Goal: Task Accomplishment & Management: Manage account settings

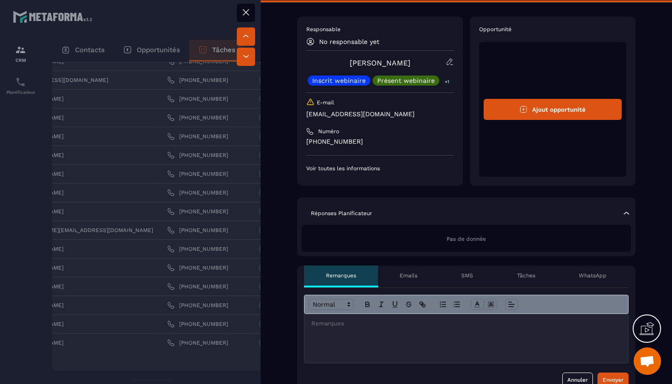
scroll to position [21, 0]
click at [444, 81] on p "+1" at bounding box center [447, 81] width 11 height 10
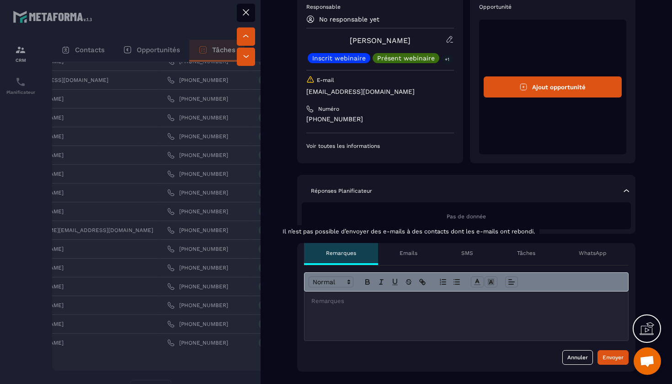
scroll to position [46, 0]
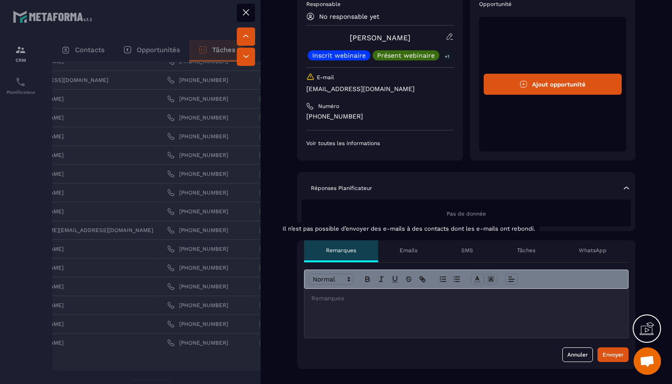
click at [416, 256] on div "Emails Il n’est pas possible d’envoyer des e-mails à des contacts dont les e-ma…" at bounding box center [409, 251] width 62 height 22
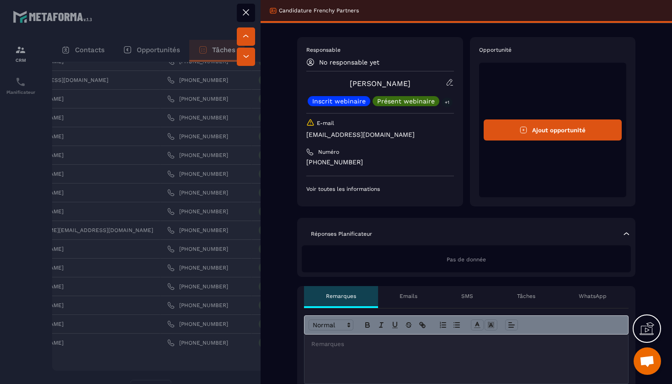
scroll to position [0, 0]
click at [247, 18] on button at bounding box center [246, 13] width 18 height 18
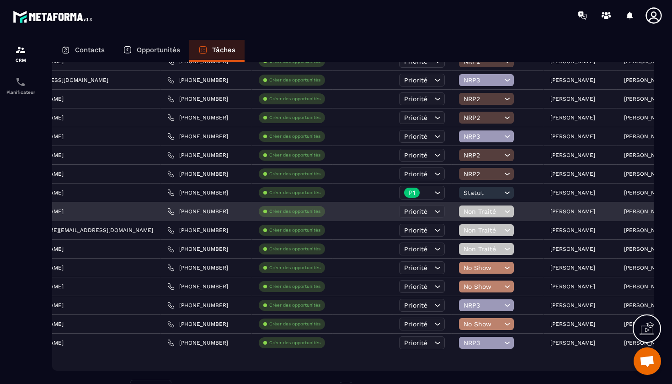
click at [503, 213] on icon at bounding box center [507, 211] width 9 height 9
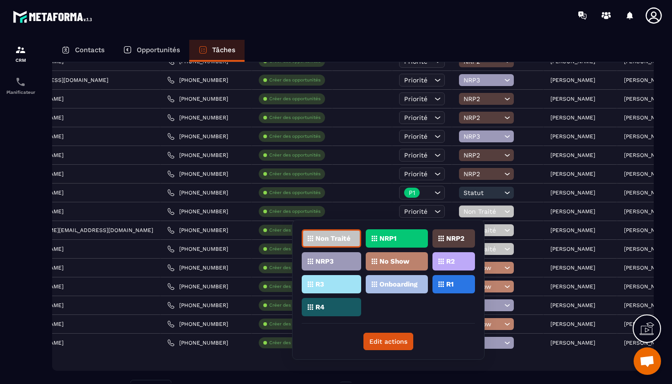
click at [453, 242] on div "NRP2" at bounding box center [454, 238] width 43 height 18
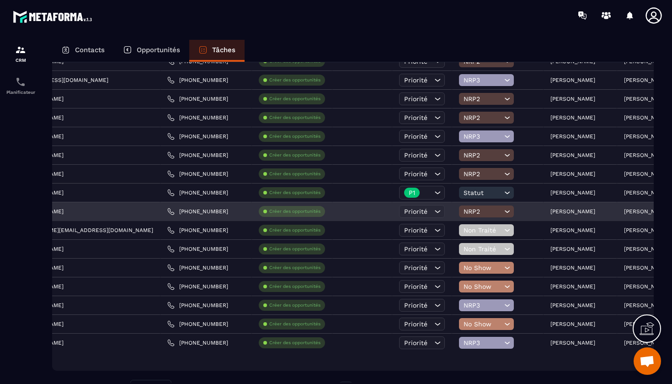
click at [404, 212] on span "Priorité" at bounding box center [415, 211] width 23 height 7
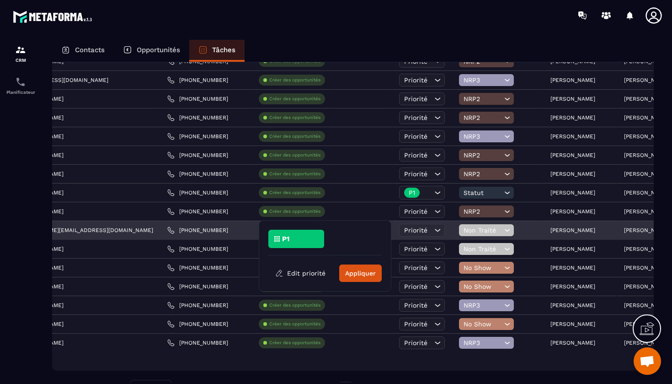
click at [452, 236] on div "Non Traité" at bounding box center [497, 230] width 91 height 18
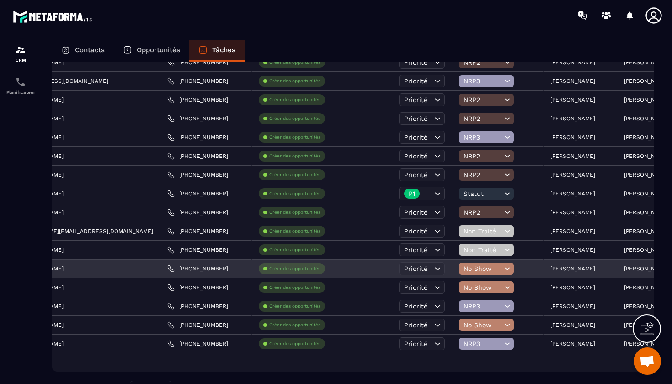
scroll to position [344, 0]
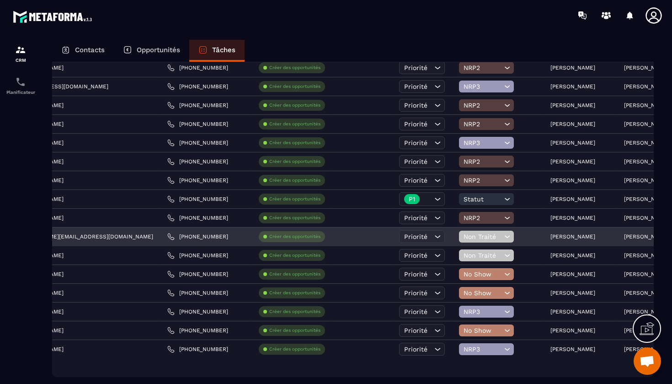
click at [459, 242] on div "Non Traité" at bounding box center [486, 237] width 55 height 12
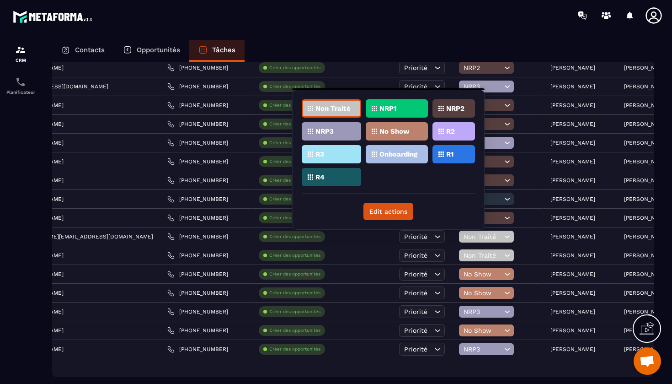
click at [459, 110] on p "NRP2" at bounding box center [455, 108] width 18 height 6
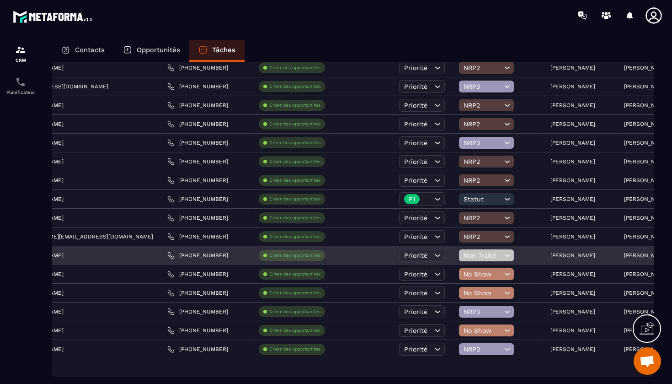
click at [503, 254] on icon at bounding box center [507, 255] width 9 height 9
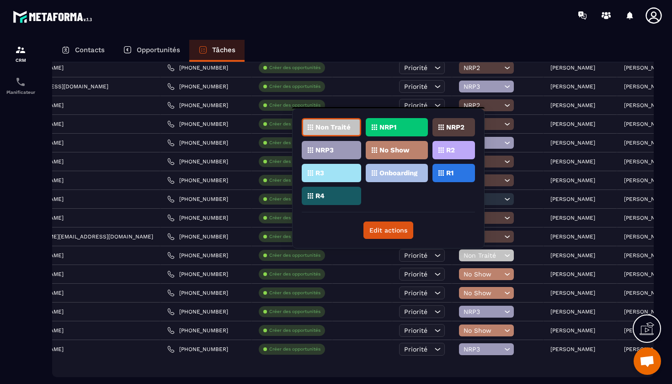
click at [467, 131] on div "NRP2" at bounding box center [454, 127] width 43 height 18
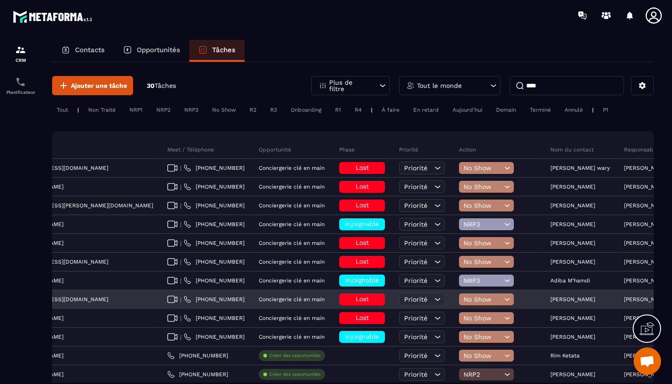
scroll to position [0, 0]
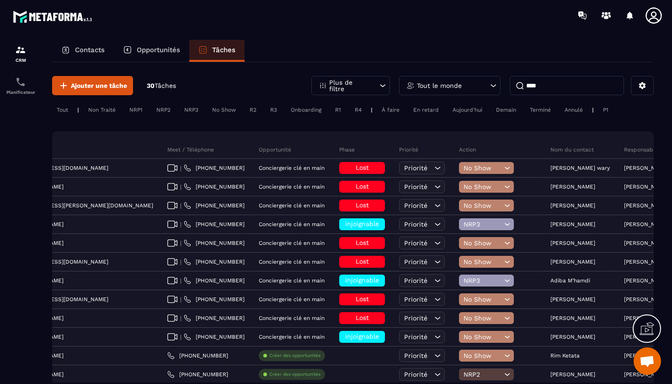
click at [474, 91] on div "Tout le monde" at bounding box center [450, 85] width 102 height 19
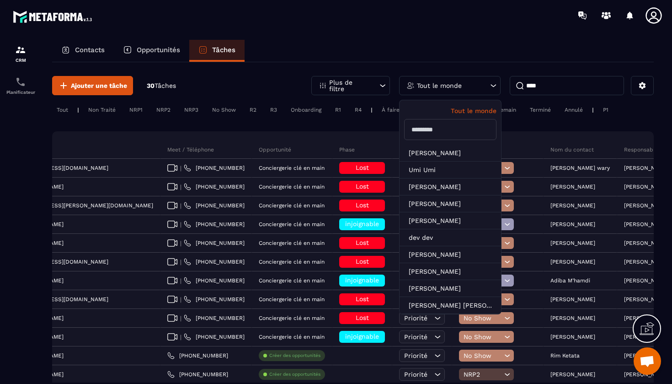
click at [543, 91] on input "****" at bounding box center [567, 85] width 114 height 19
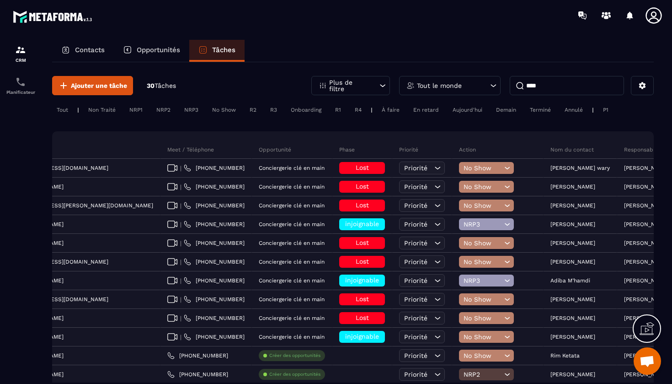
click at [543, 91] on input "****" at bounding box center [567, 85] width 114 height 19
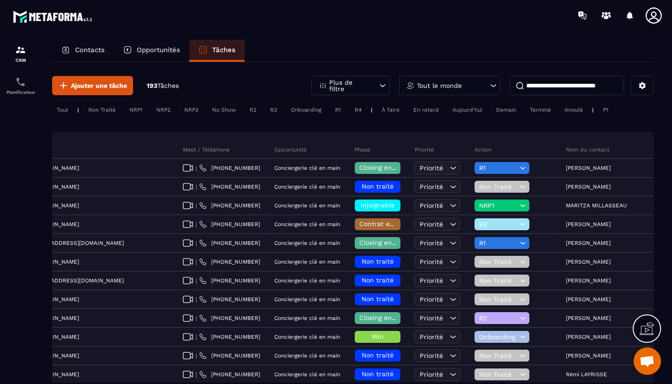
click at [491, 83] on icon at bounding box center [493, 85] width 9 height 9
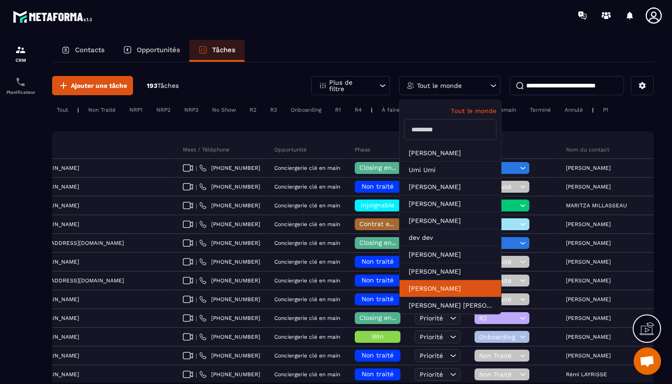
click at [446, 285] on li "[PERSON_NAME]" at bounding box center [451, 288] width 102 height 17
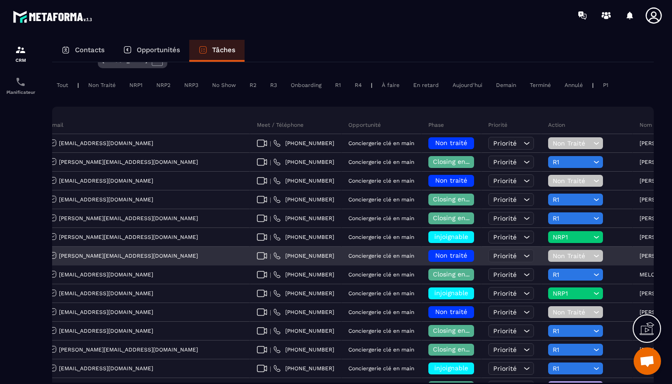
scroll to position [51, 0]
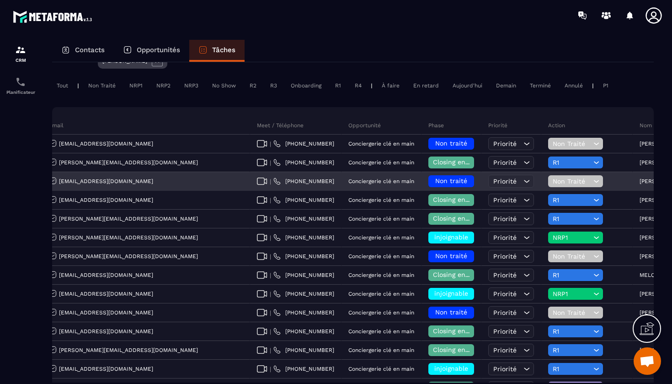
click at [640, 183] on p "[PERSON_NAME]" at bounding box center [662, 181] width 45 height 6
